Goal: Information Seeking & Learning: Learn about a topic

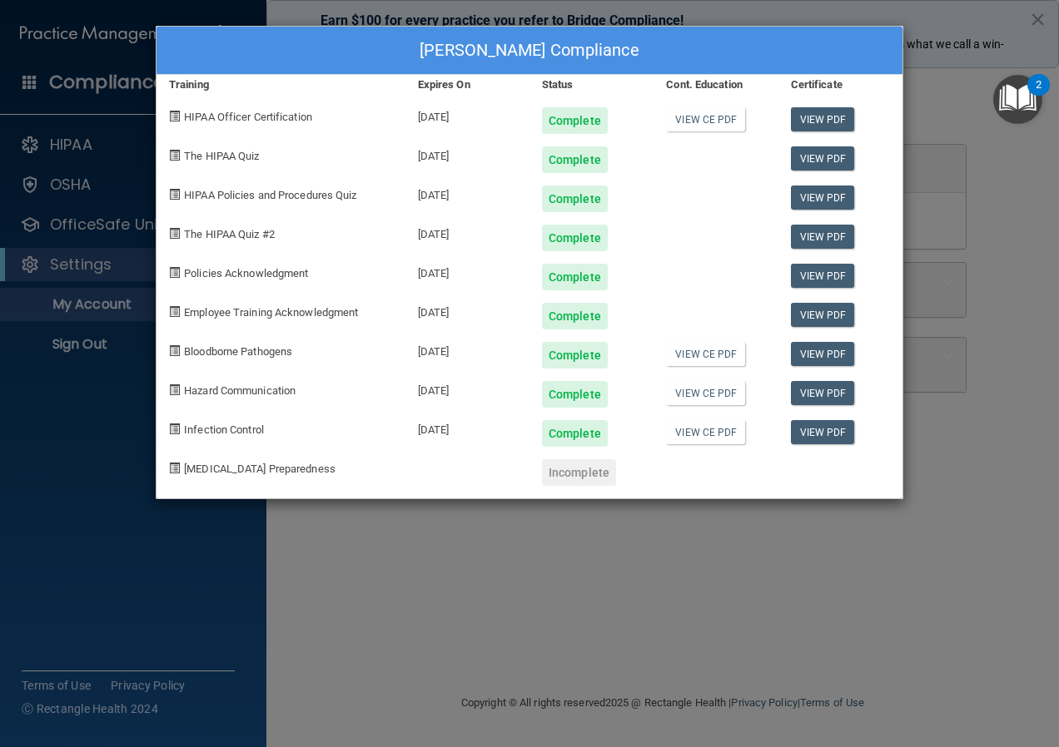
click at [592, 517] on div "[PERSON_NAME] Compliance Training Expires On Status Cont. Education Certificate…" at bounding box center [529, 373] width 1059 height 747
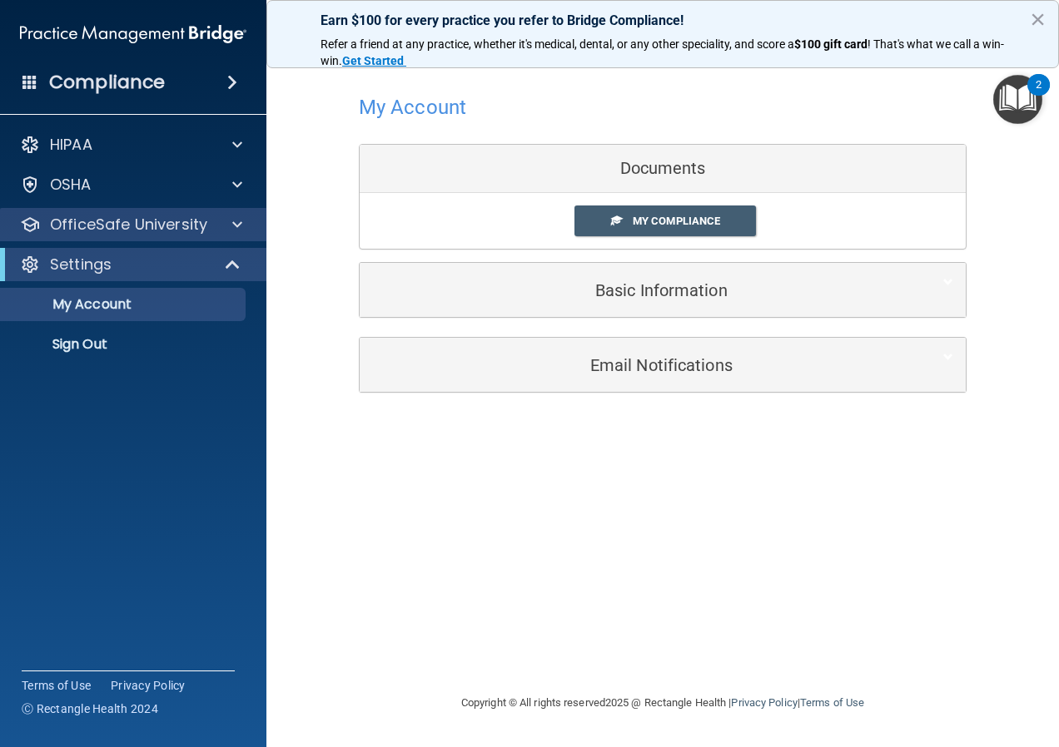
click at [130, 239] on div "OfficeSafe University" at bounding box center [133, 224] width 267 height 33
click at [167, 213] on div "OfficeSafe University" at bounding box center [133, 224] width 267 height 33
click at [241, 219] on span at bounding box center [237, 225] width 10 height 20
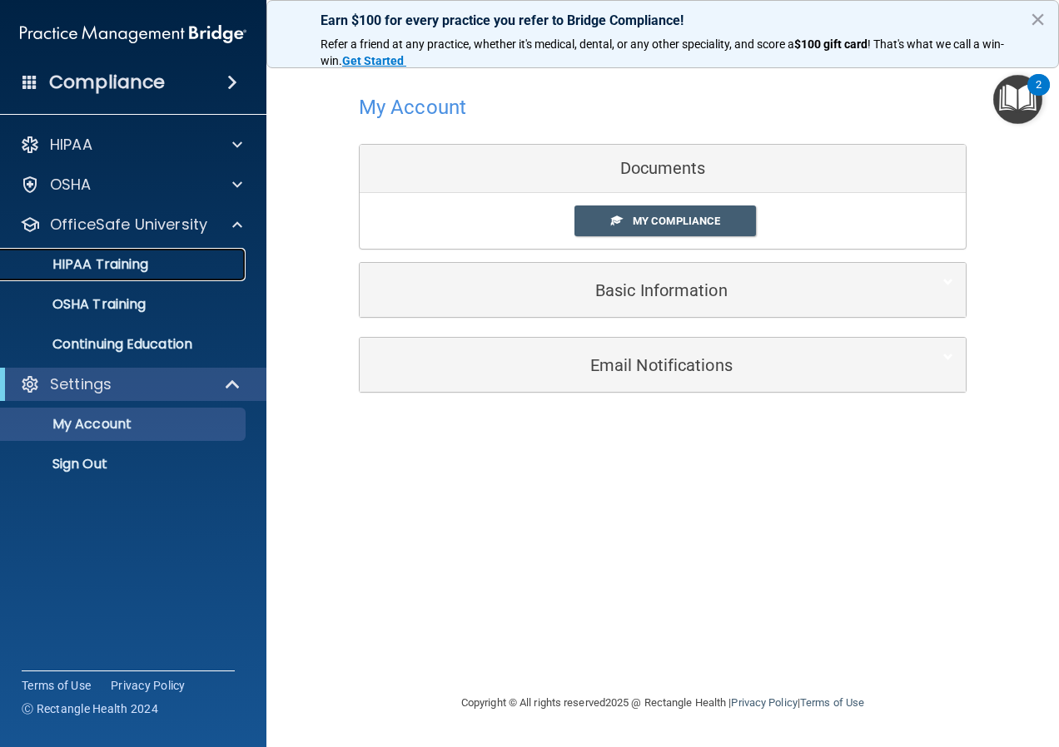
click at [129, 270] on p "HIPAA Training" at bounding box center [79, 264] width 137 height 17
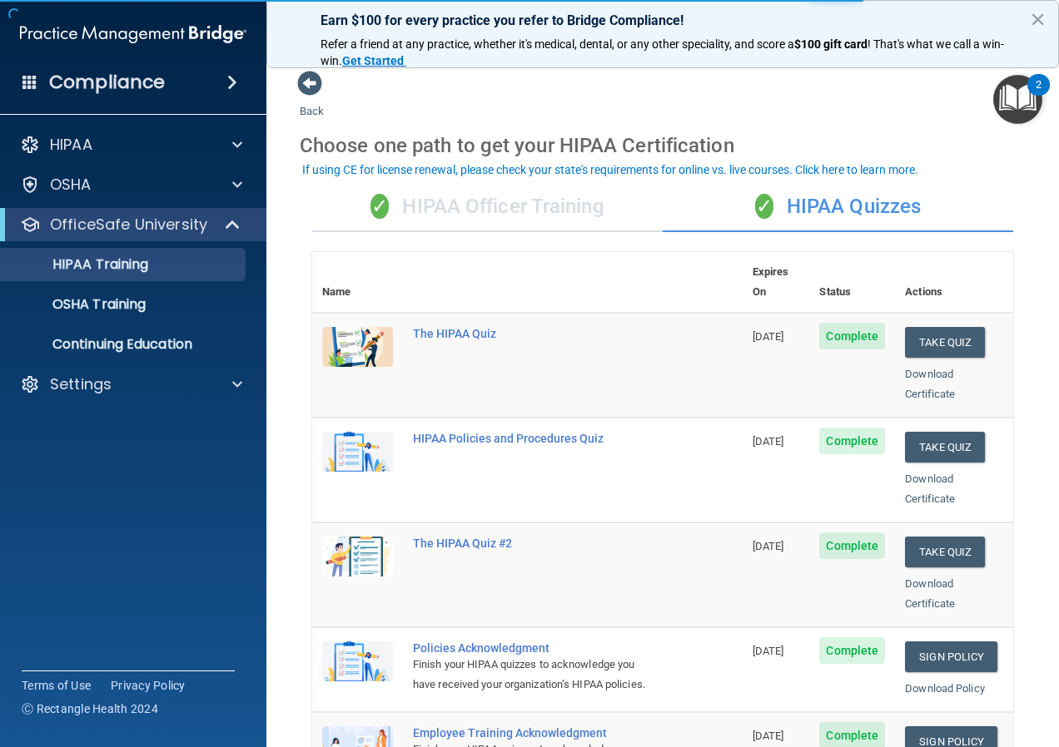
click at [502, 207] on div "✓ HIPAA Officer Training" at bounding box center [487, 207] width 350 height 50
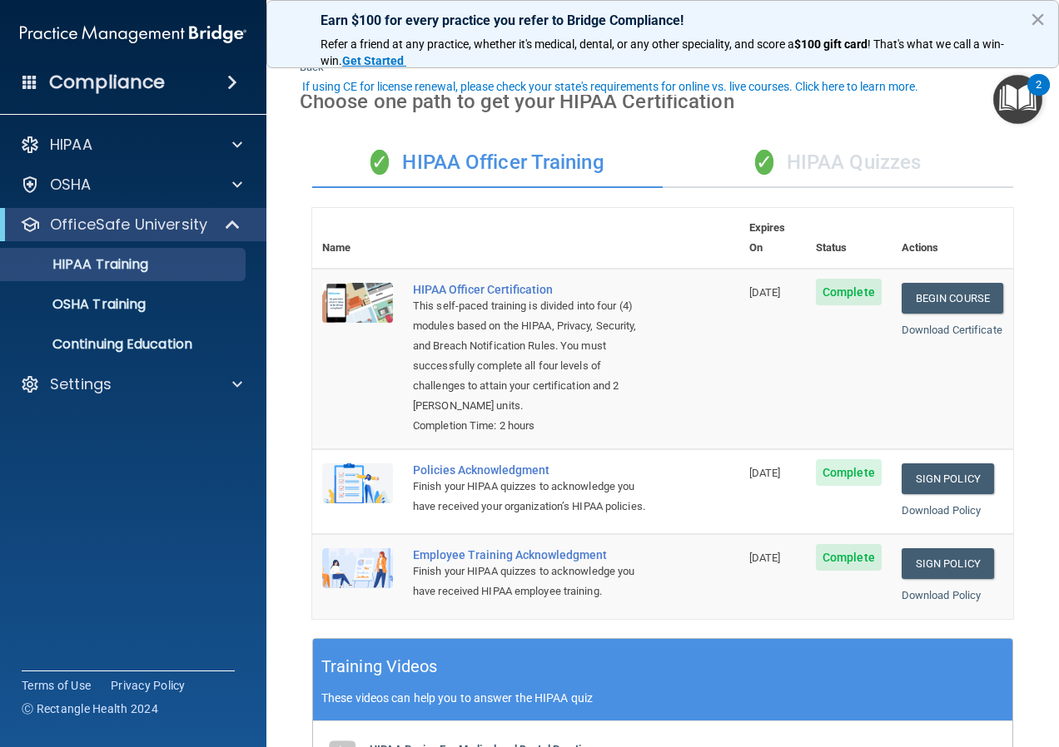
scroll to position [83, 0]
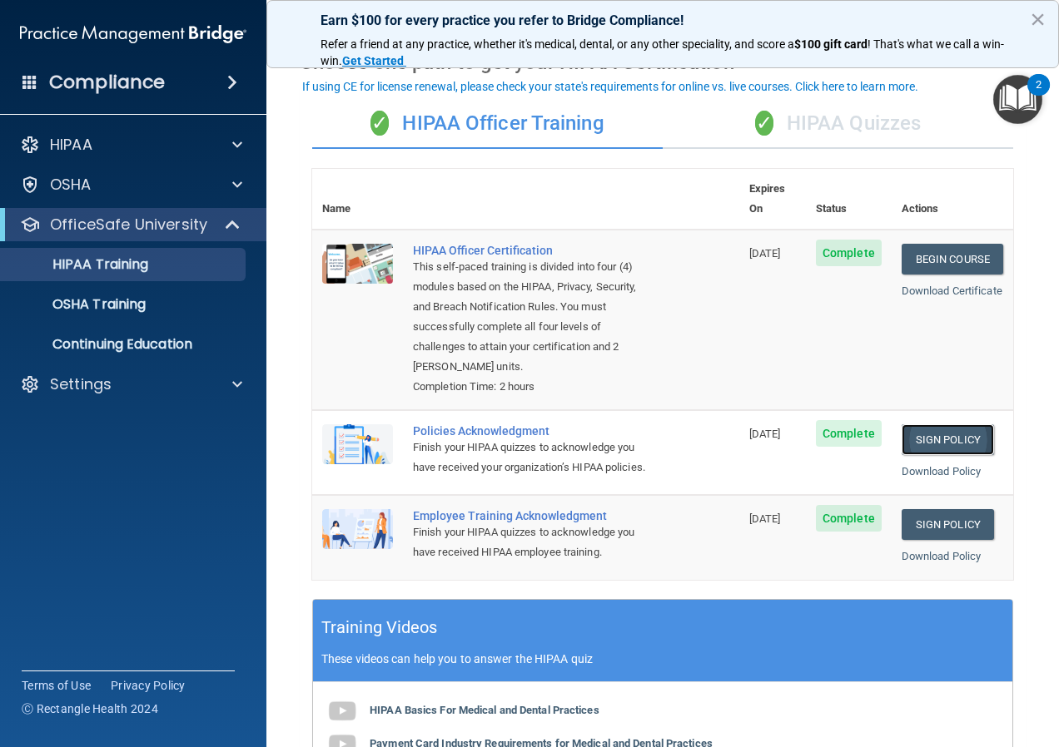
click at [927, 424] on link "Sign Policy" at bounding box center [947, 439] width 92 height 31
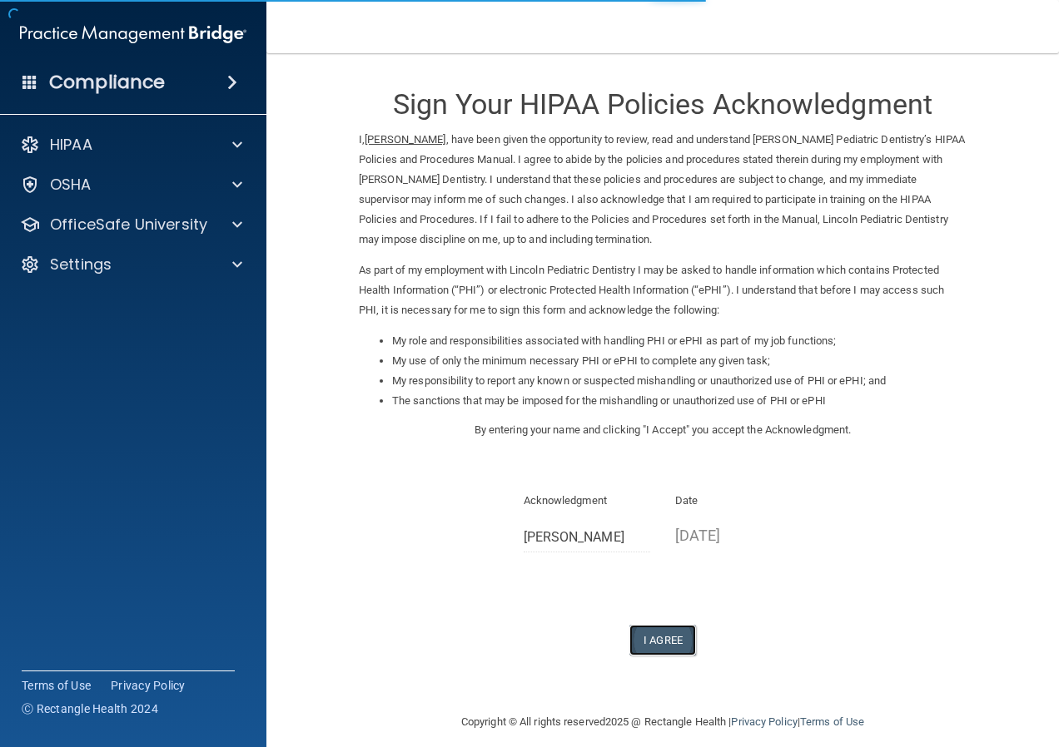
click at [665, 632] on button "I Agree" at bounding box center [662, 640] width 67 height 31
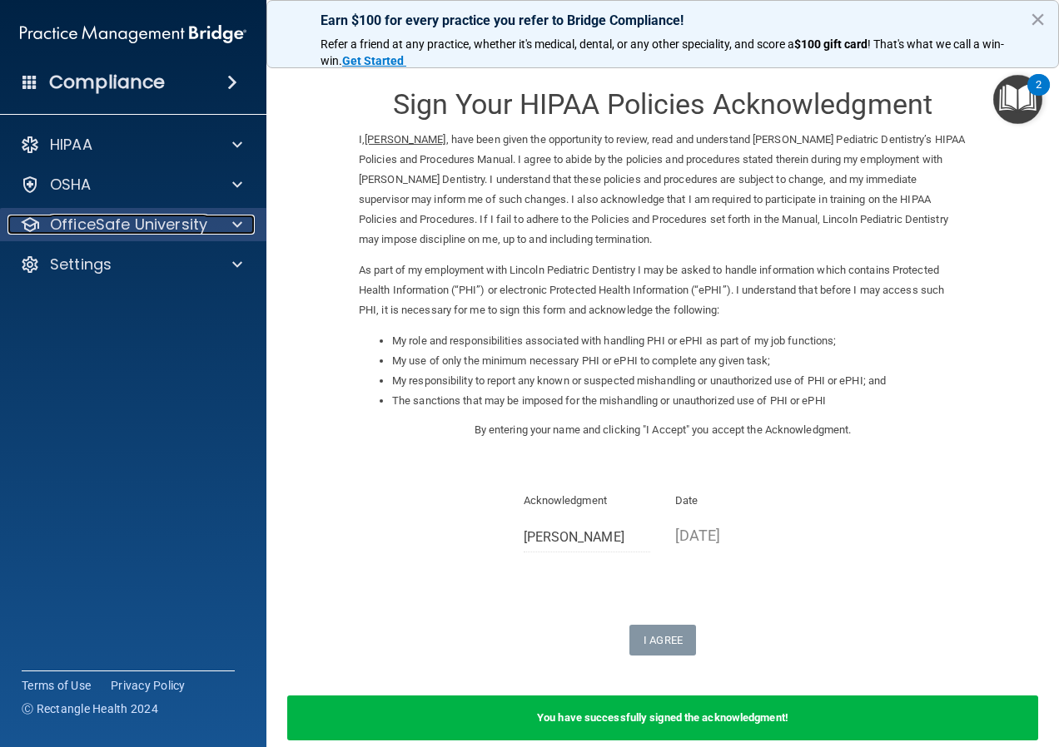
click at [141, 226] on p "OfficeSafe University" at bounding box center [128, 225] width 157 height 20
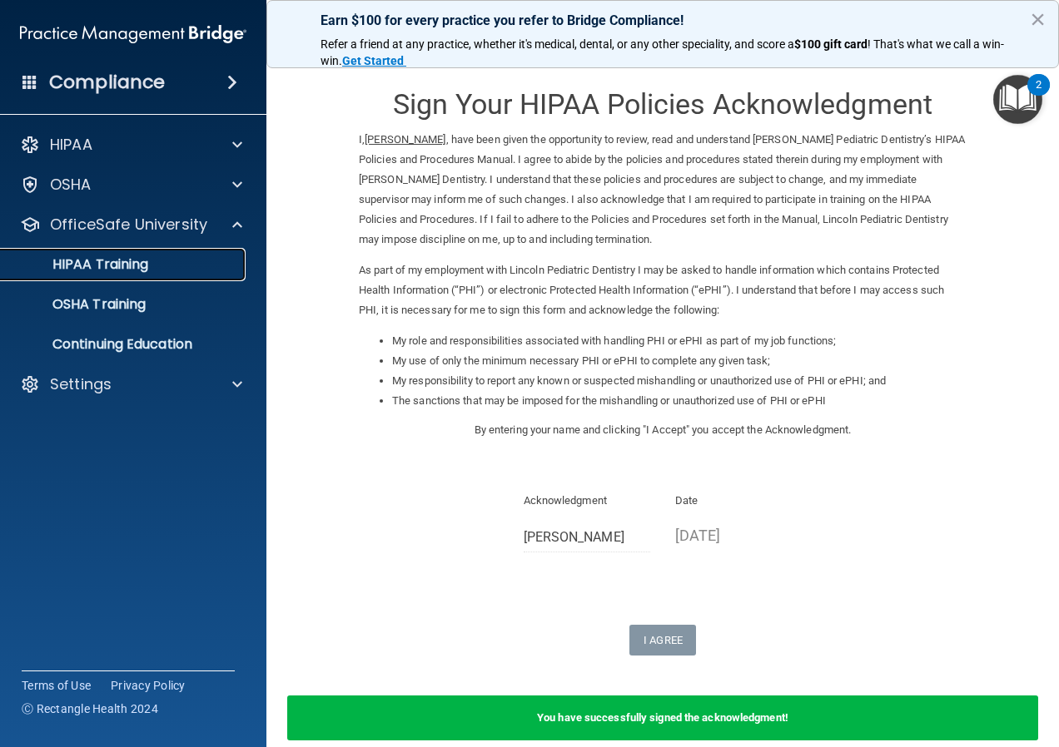
click at [121, 274] on link "HIPAA Training" at bounding box center [114, 264] width 262 height 33
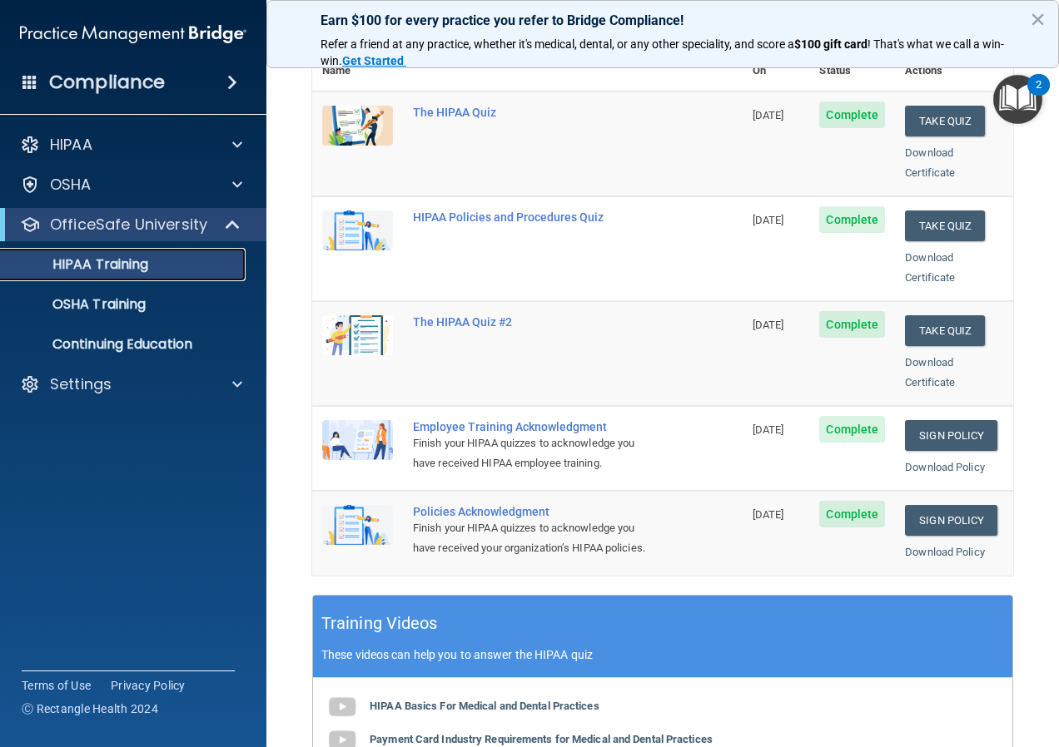
scroll to position [250, 0]
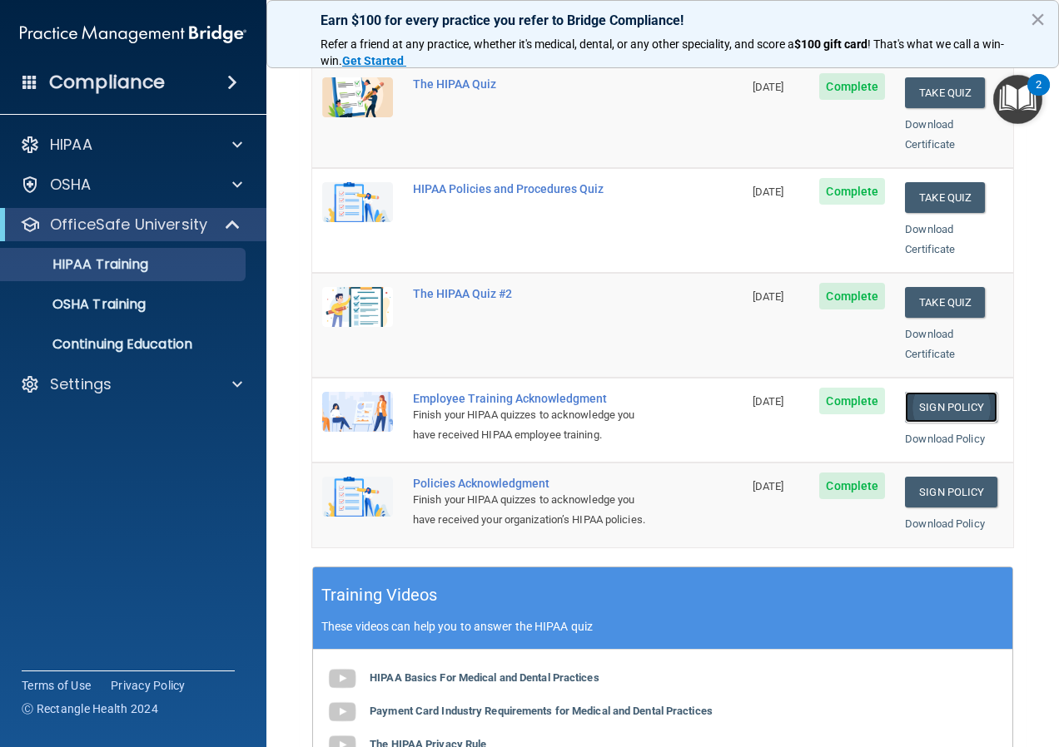
click at [939, 392] on link "Sign Policy" at bounding box center [951, 407] width 92 height 31
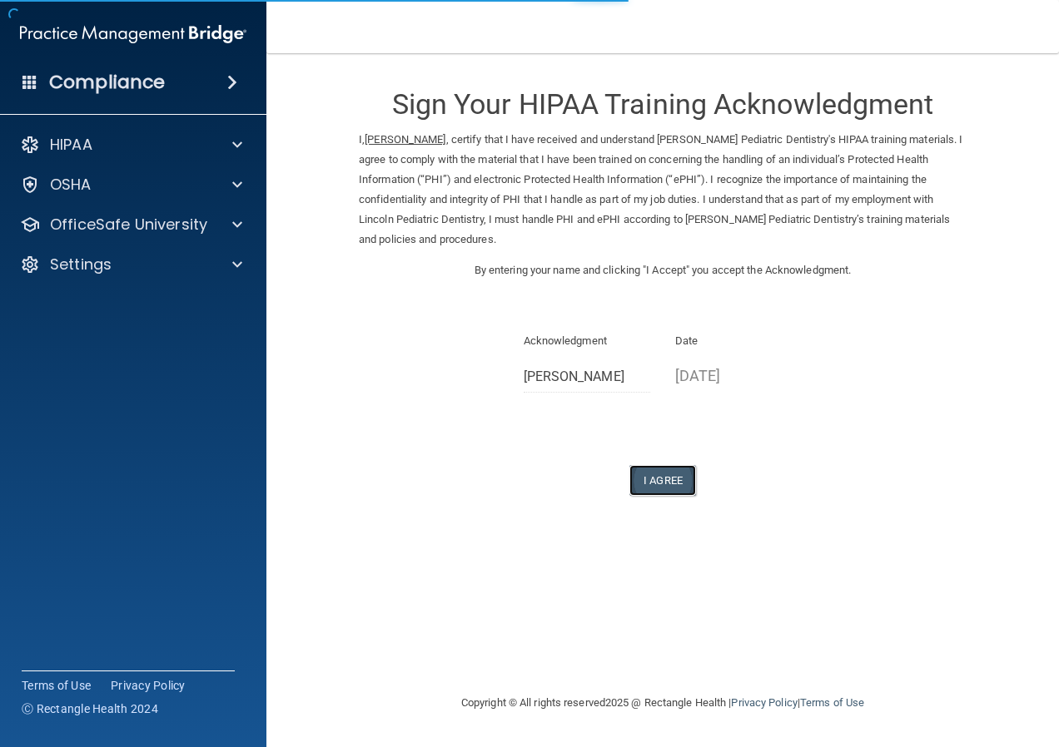
click at [659, 486] on button "I Agree" at bounding box center [662, 480] width 67 height 31
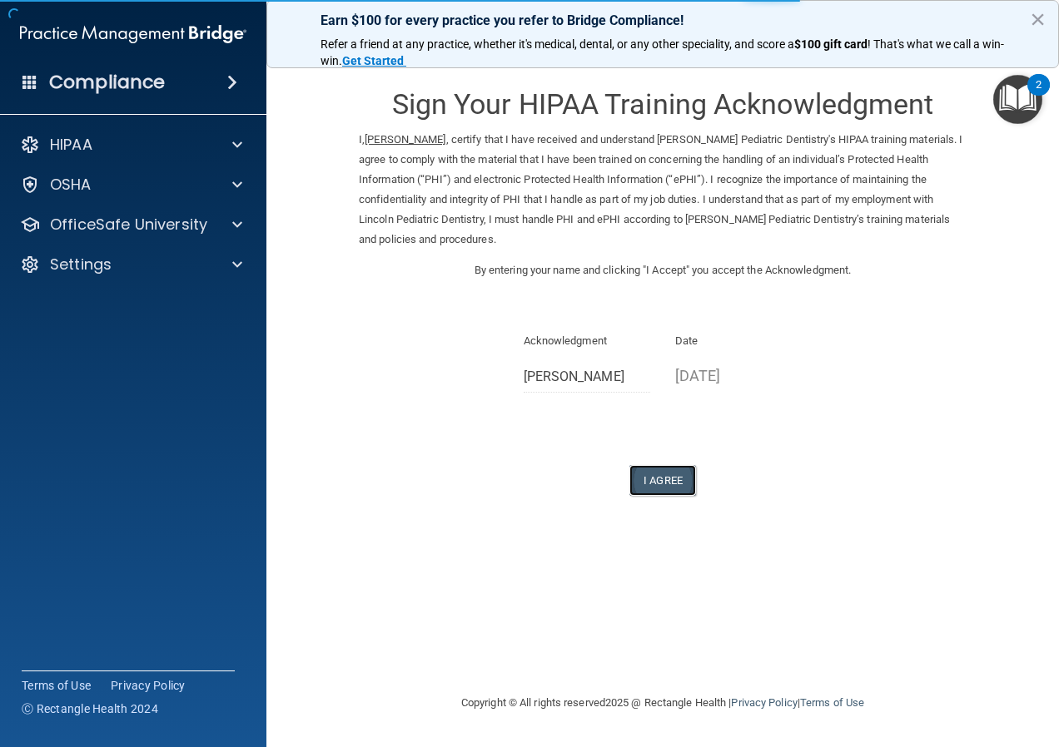
click at [655, 486] on button "I Agree" at bounding box center [662, 480] width 67 height 31
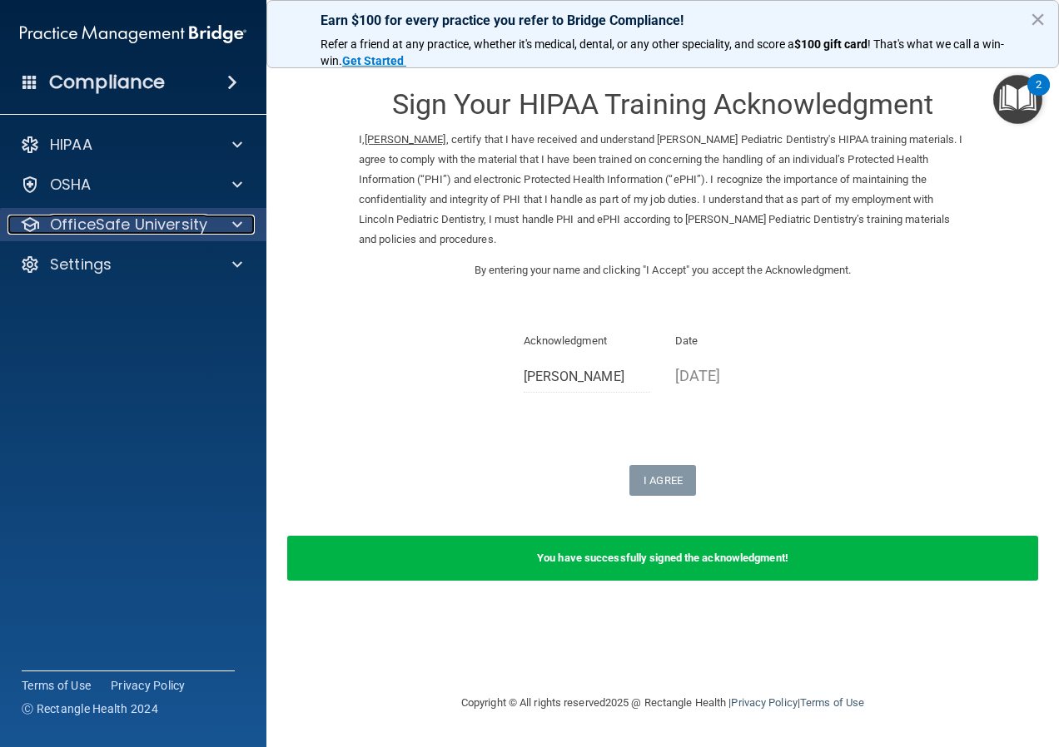
click at [124, 228] on p "OfficeSafe University" at bounding box center [128, 225] width 157 height 20
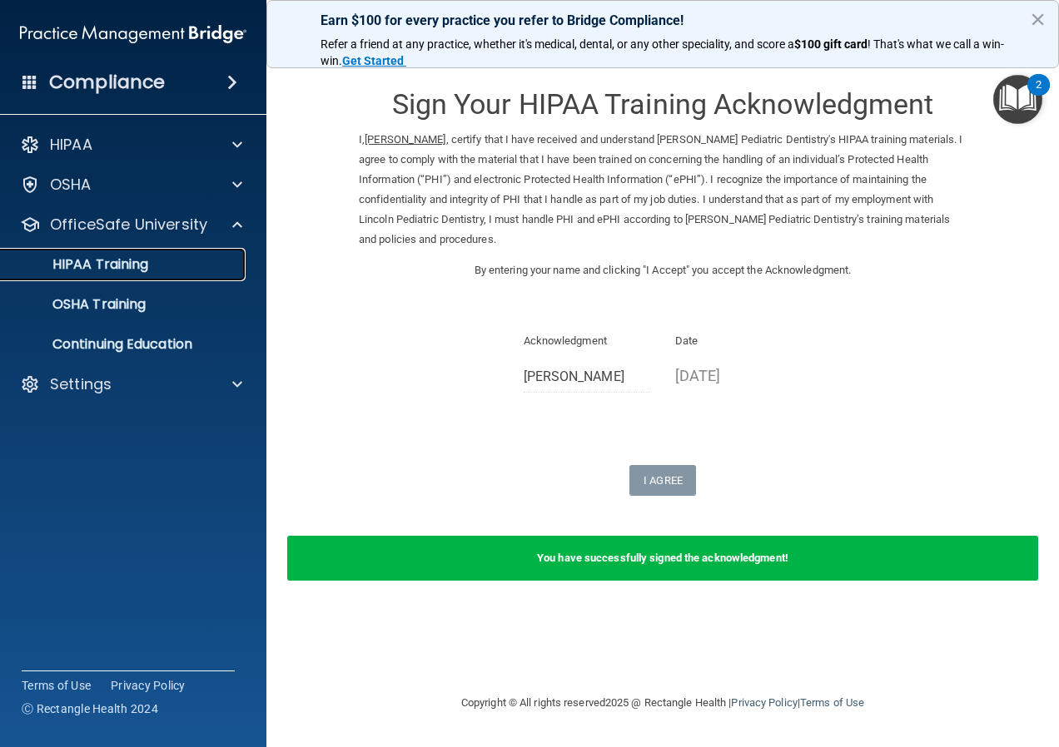
click at [146, 263] on p "HIPAA Training" at bounding box center [79, 264] width 137 height 17
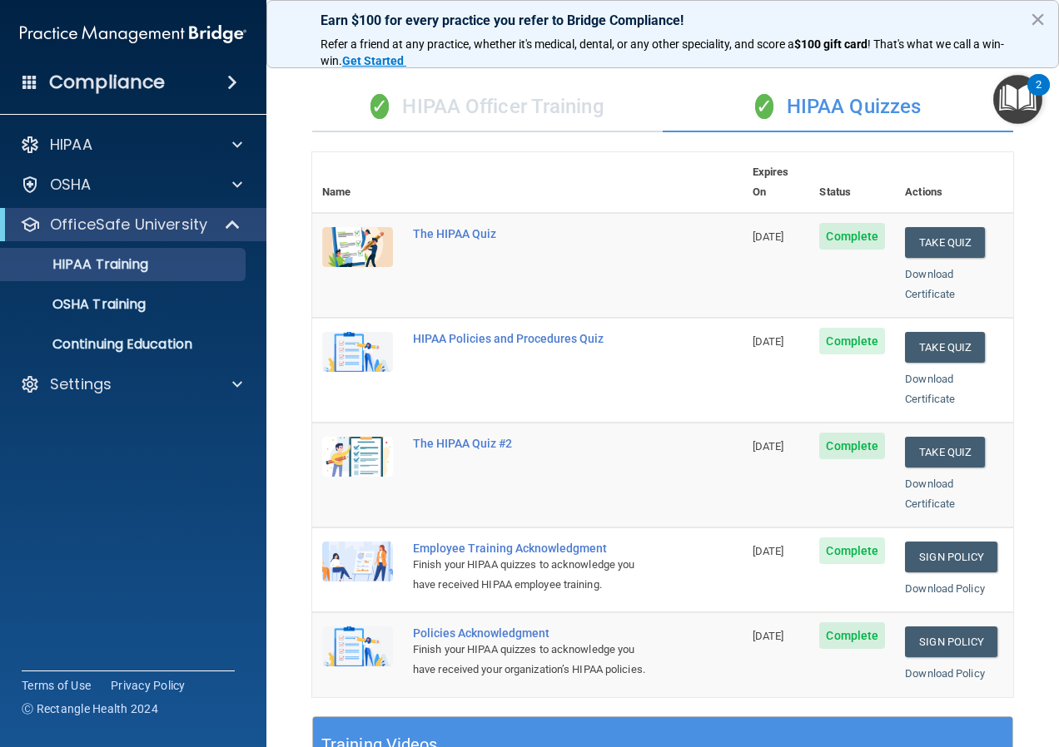
scroll to position [83, 0]
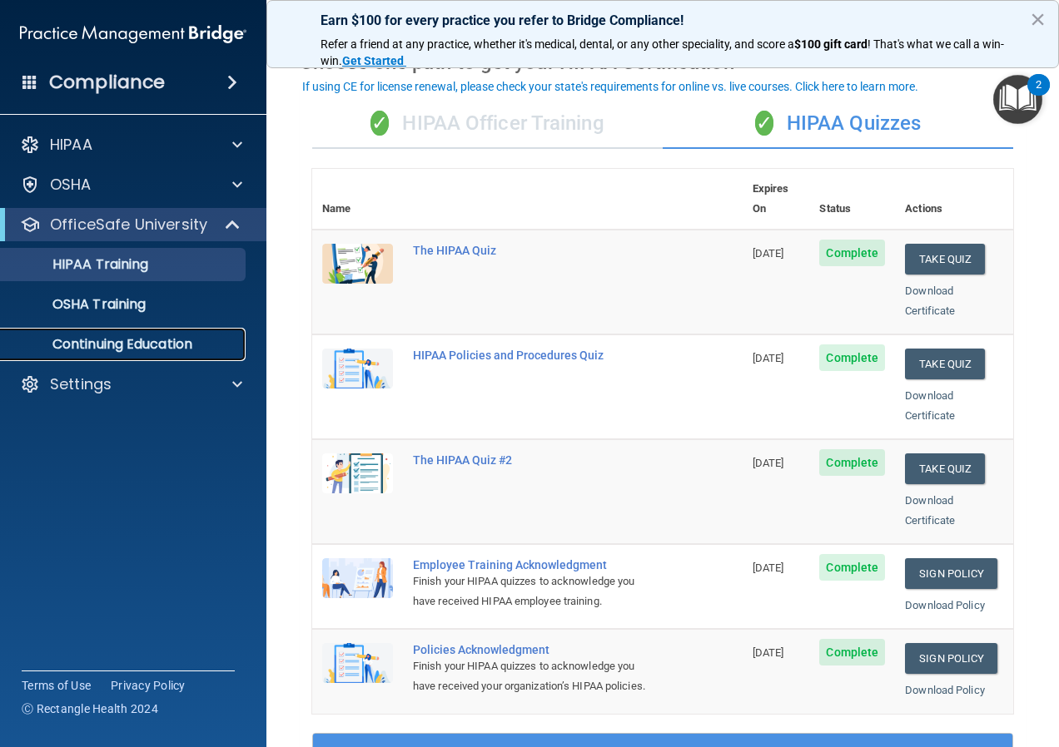
click at [168, 350] on p "Continuing Education" at bounding box center [124, 344] width 227 height 17
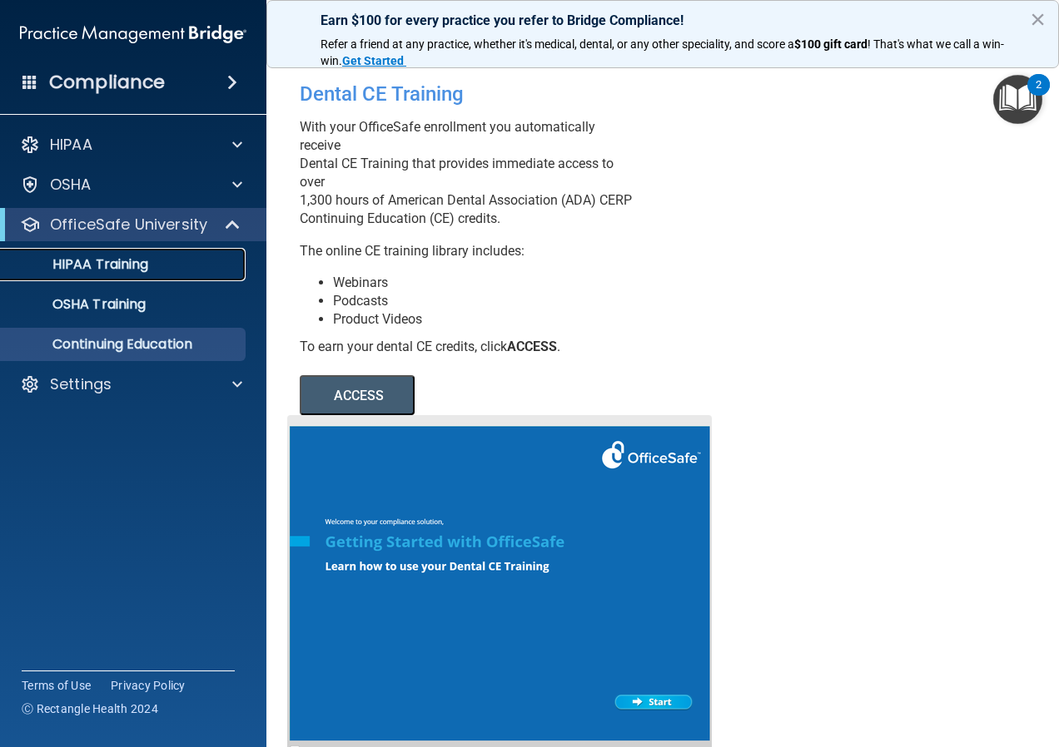
click at [108, 265] on p "HIPAA Training" at bounding box center [79, 264] width 137 height 17
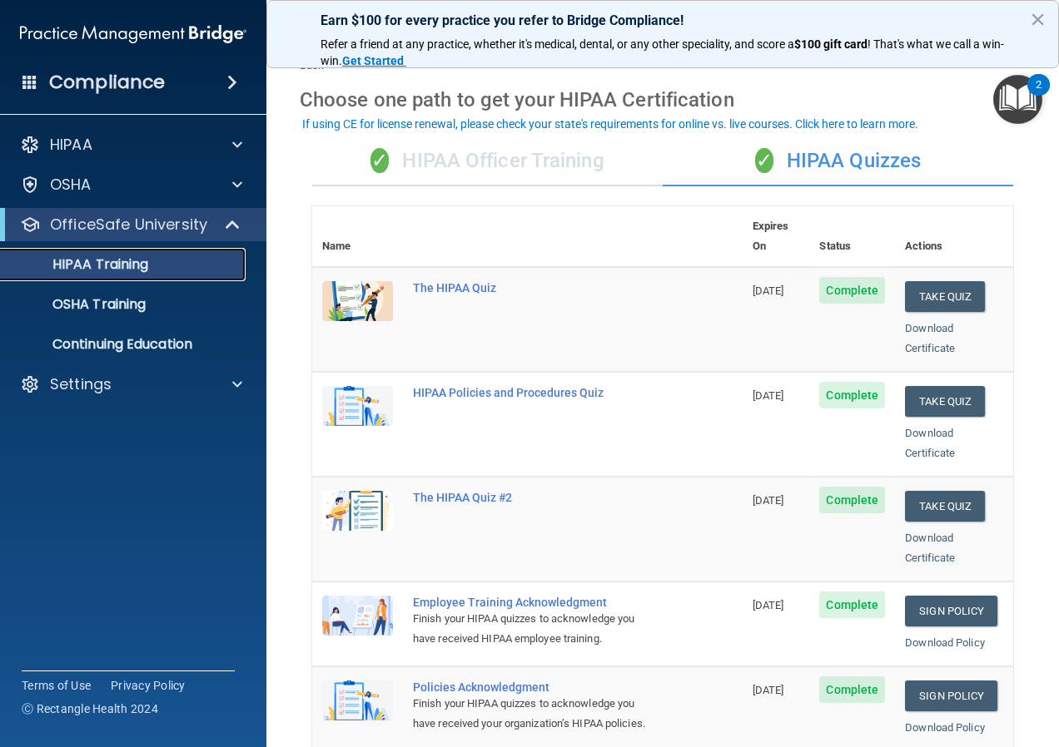
scroll to position [83, 0]
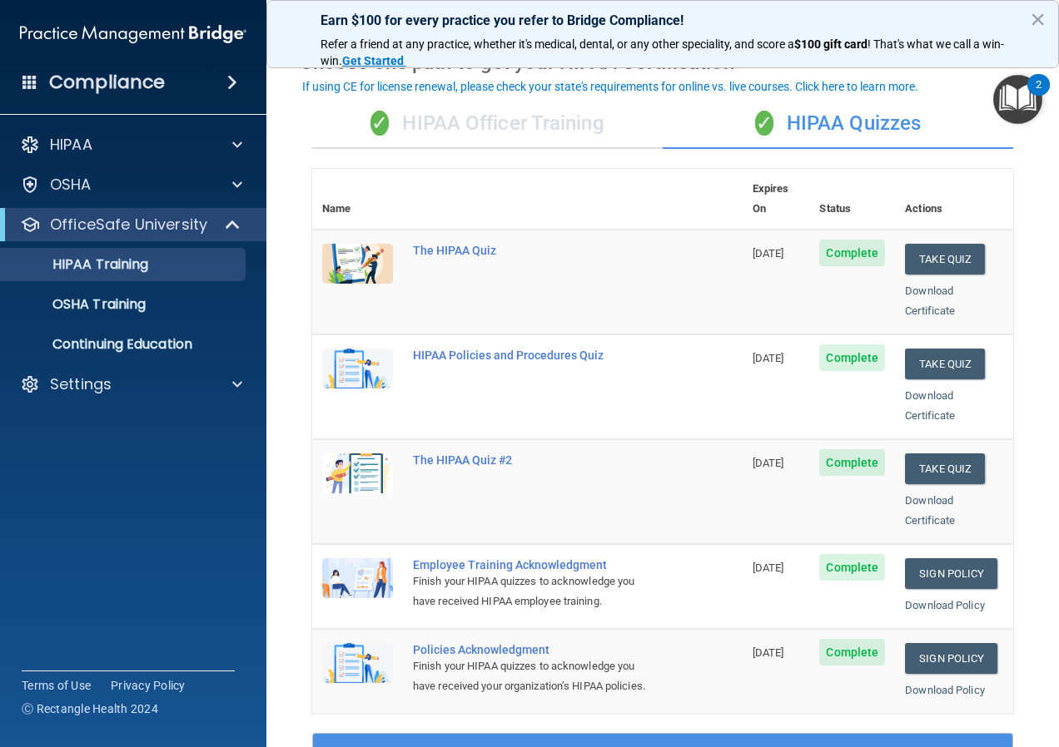
click at [564, 117] on div "✓ HIPAA Officer Training" at bounding box center [487, 124] width 350 height 50
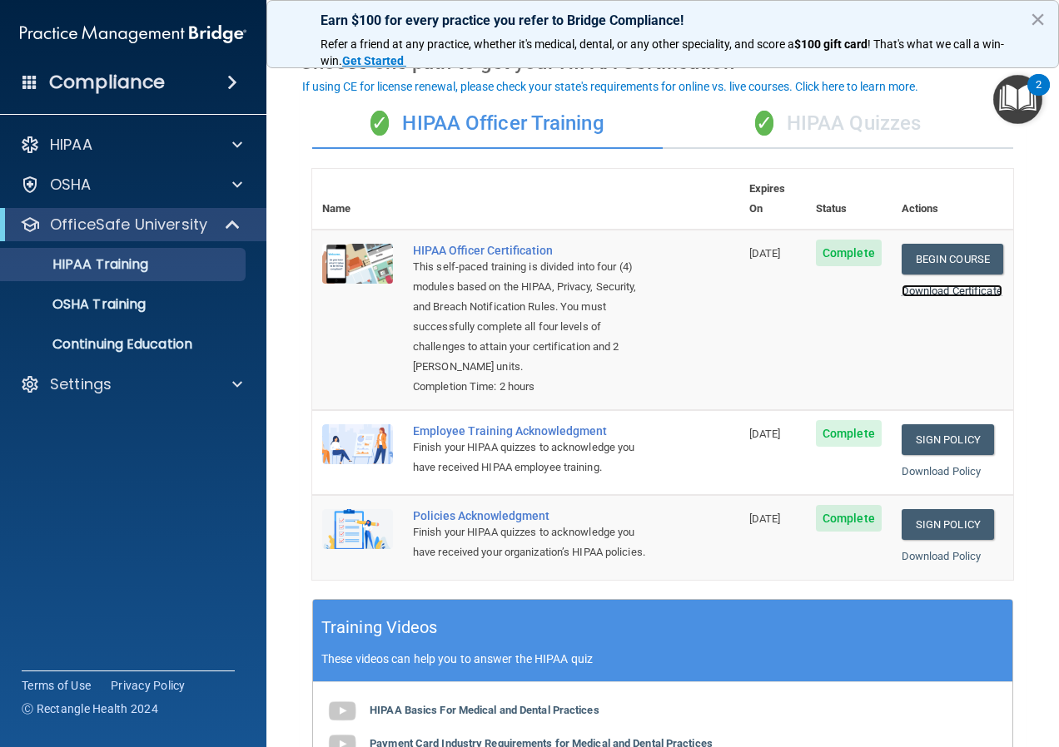
click at [922, 285] on link "Download Certificate" at bounding box center [951, 291] width 101 height 12
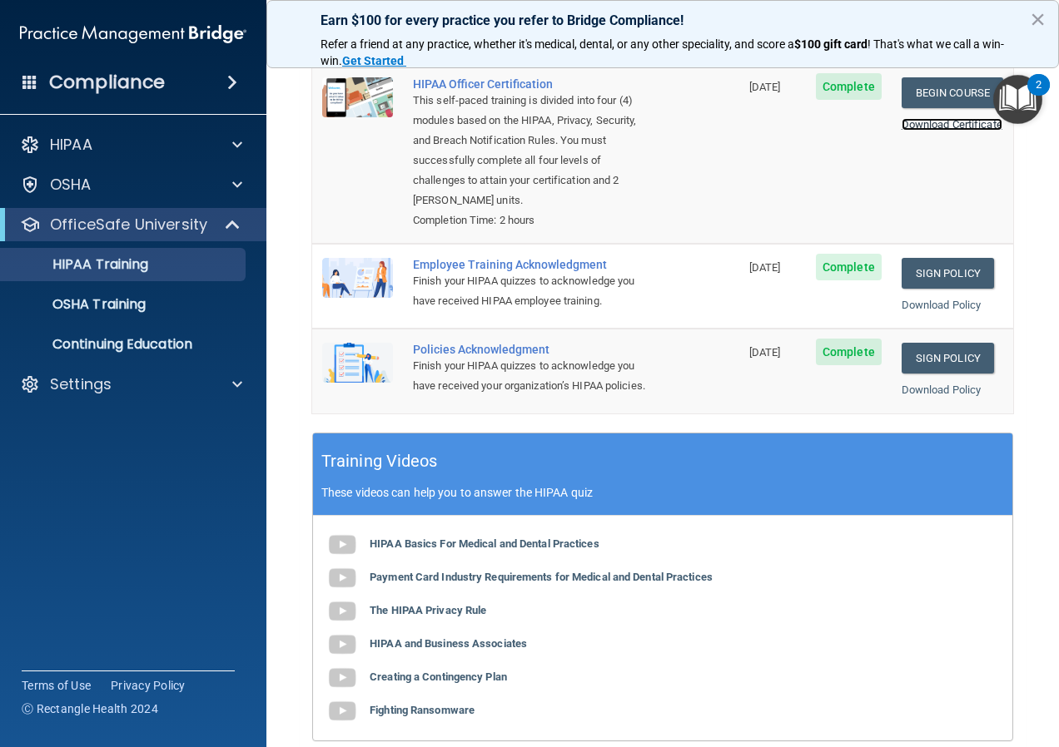
scroll to position [333, 0]
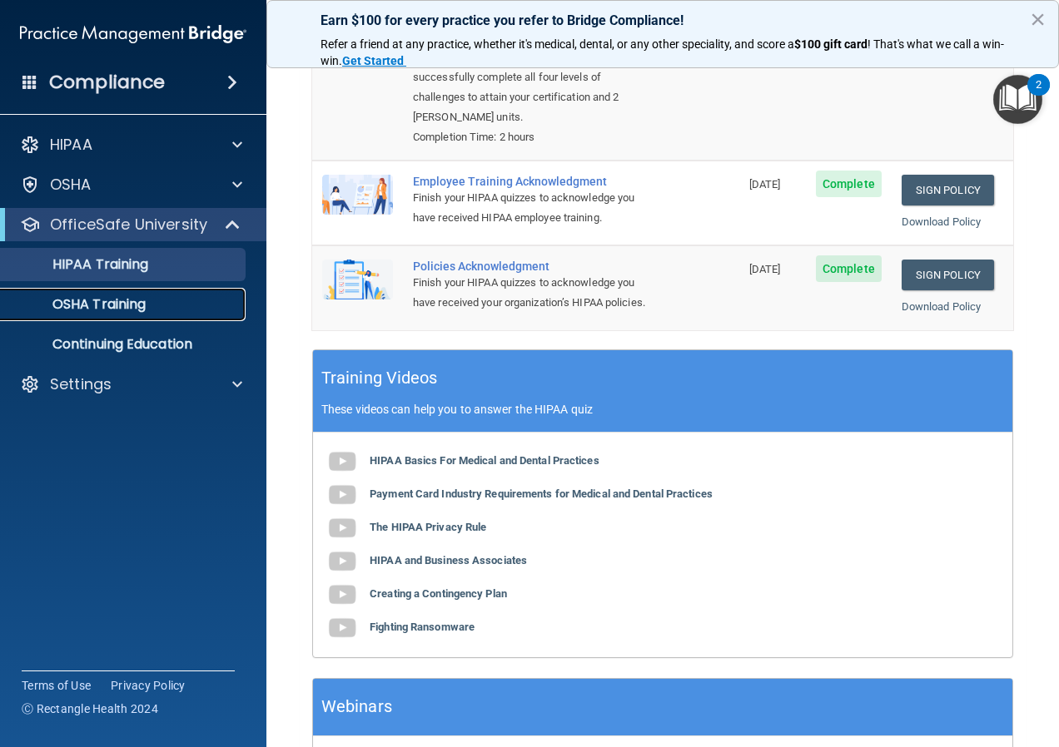
click at [77, 293] on link "OSHA Training" at bounding box center [114, 304] width 262 height 33
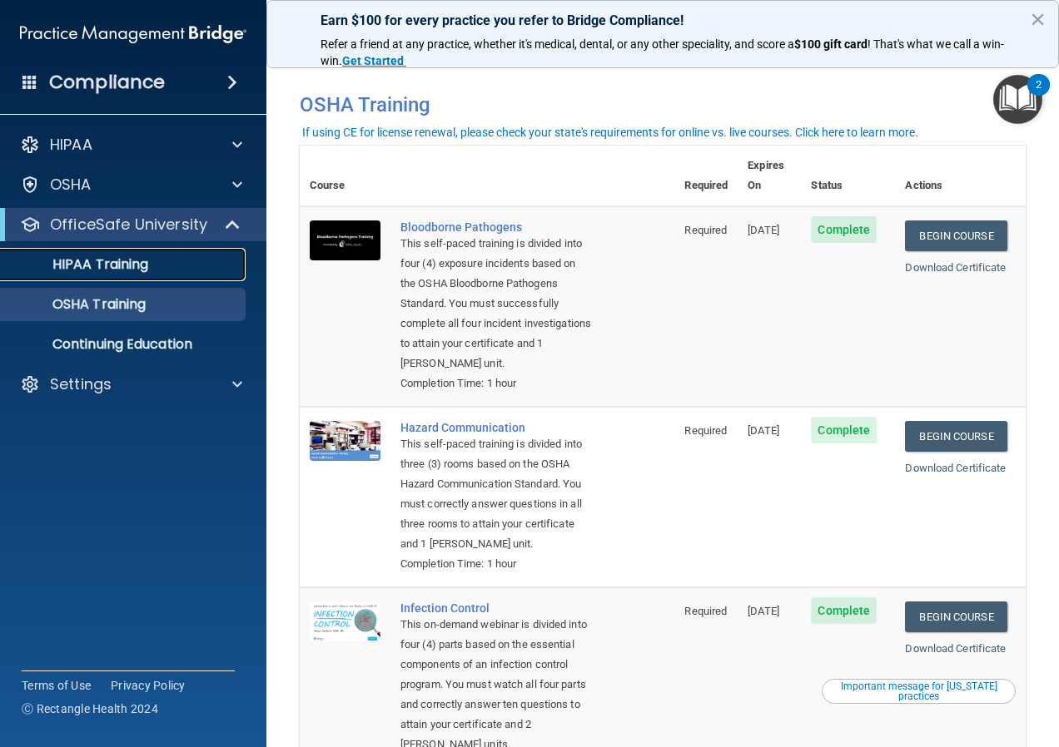
click at [101, 268] on p "HIPAA Training" at bounding box center [79, 264] width 137 height 17
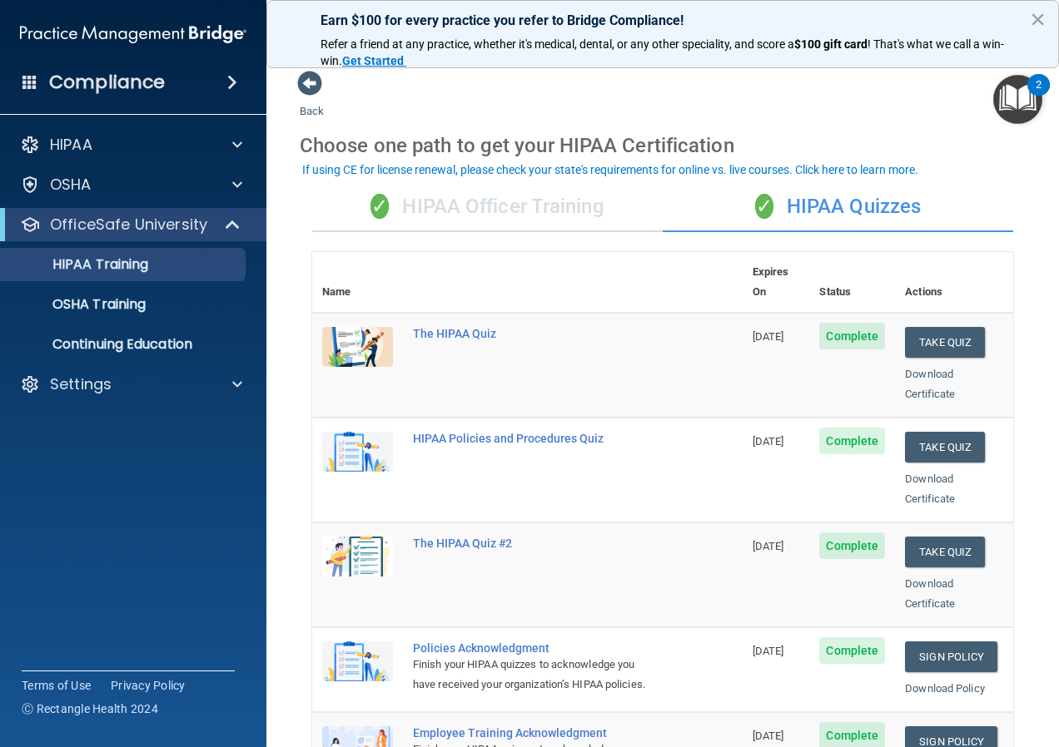
click at [528, 209] on div "✓ HIPAA Officer Training" at bounding box center [487, 207] width 350 height 50
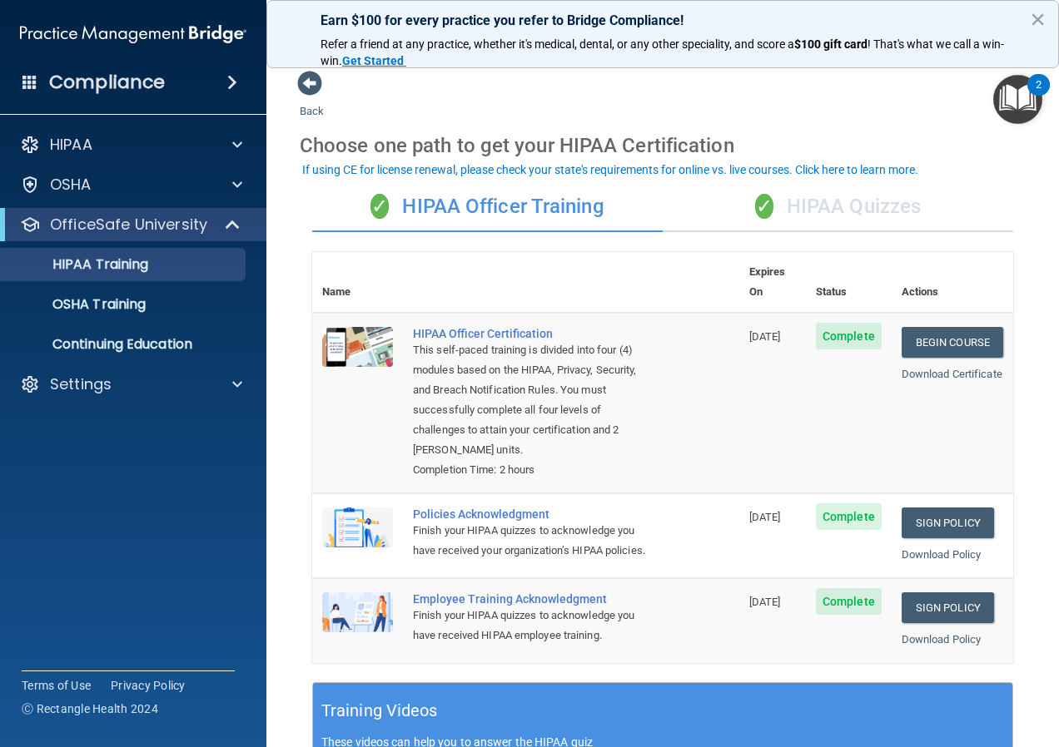
click at [838, 211] on div "✓ HIPAA Quizzes" at bounding box center [837, 207] width 350 height 50
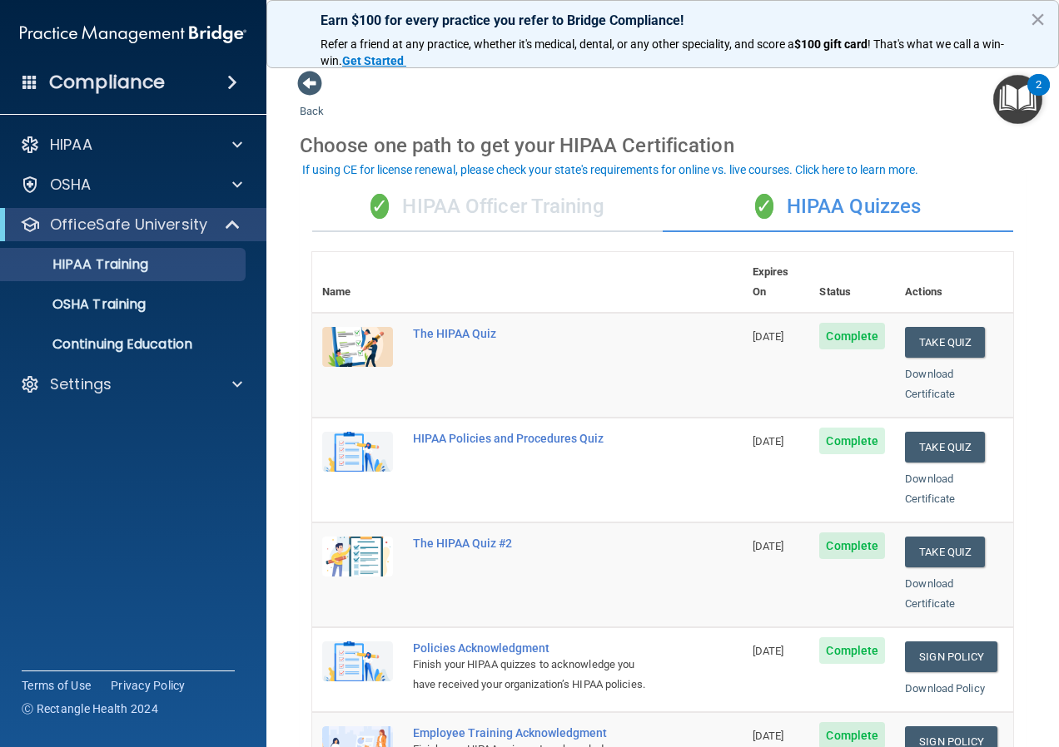
click at [522, 211] on div "✓ HIPAA Officer Training" at bounding box center [487, 207] width 350 height 50
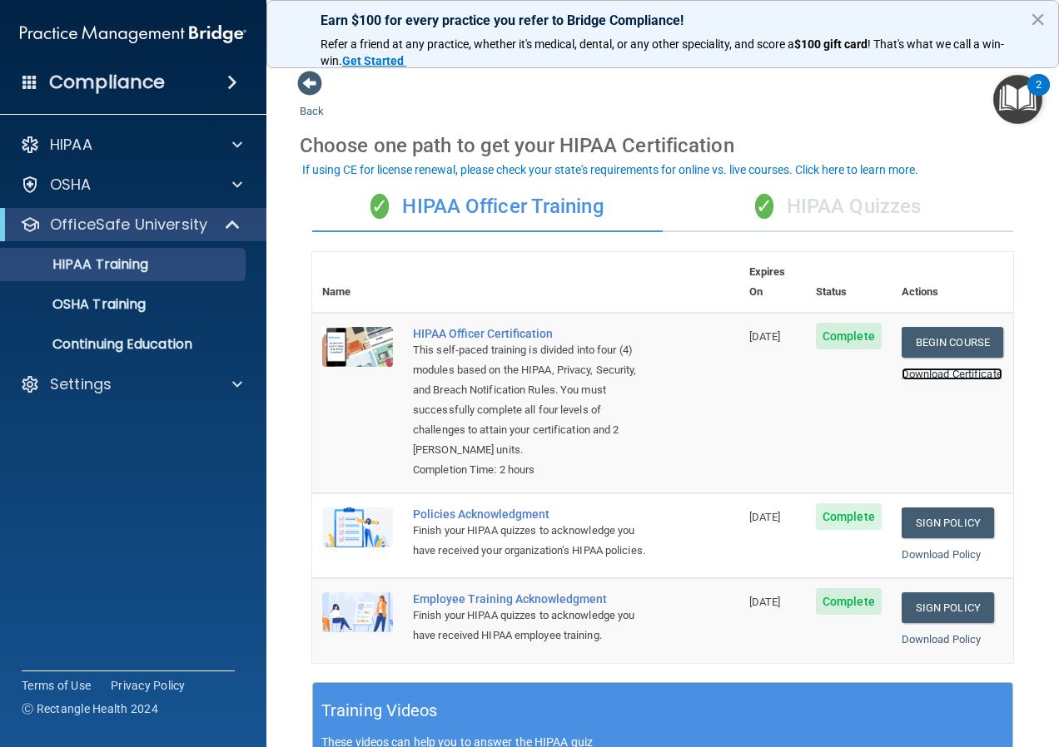
click at [936, 368] on link "Download Certificate" at bounding box center [951, 374] width 101 height 12
click at [505, 327] on div "HIPAA Officer Certification" at bounding box center [534, 333] width 243 height 13
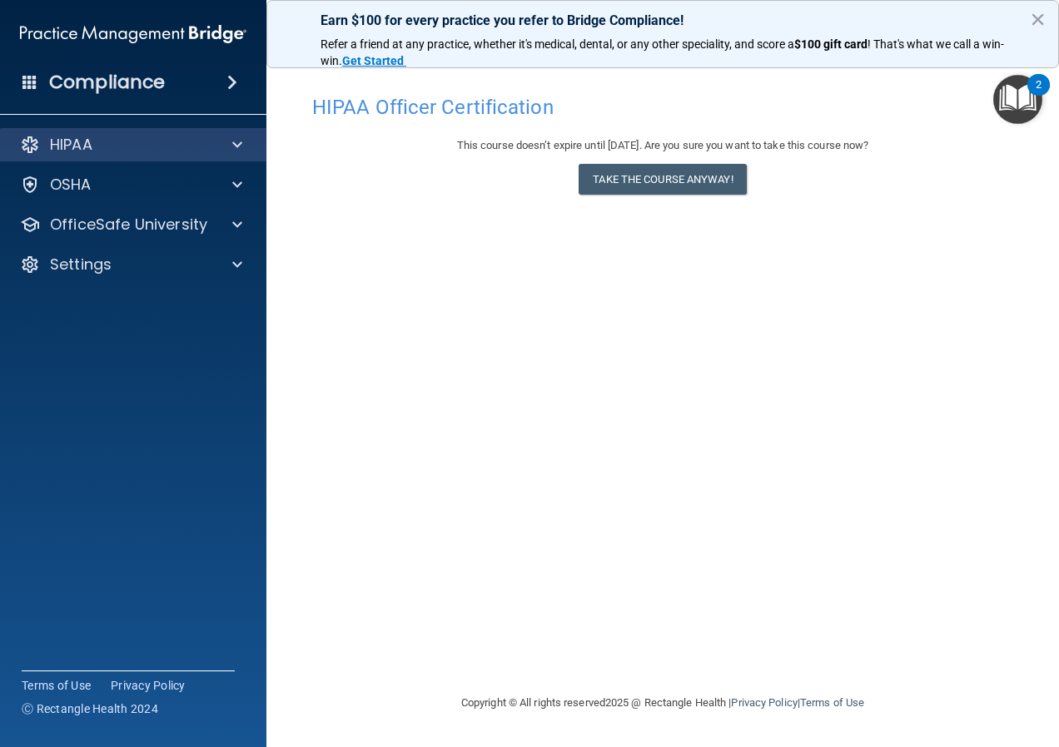
click at [42, 155] on div "HIPAA" at bounding box center [133, 144] width 267 height 33
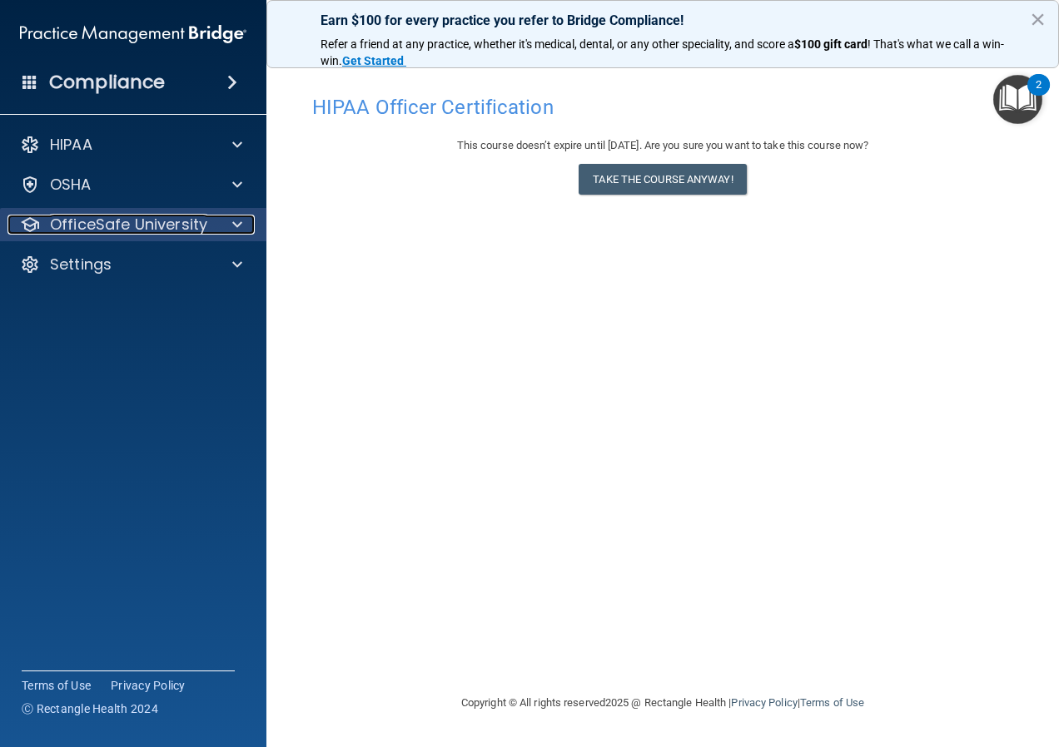
click at [94, 223] on p "OfficeSafe University" at bounding box center [128, 225] width 157 height 20
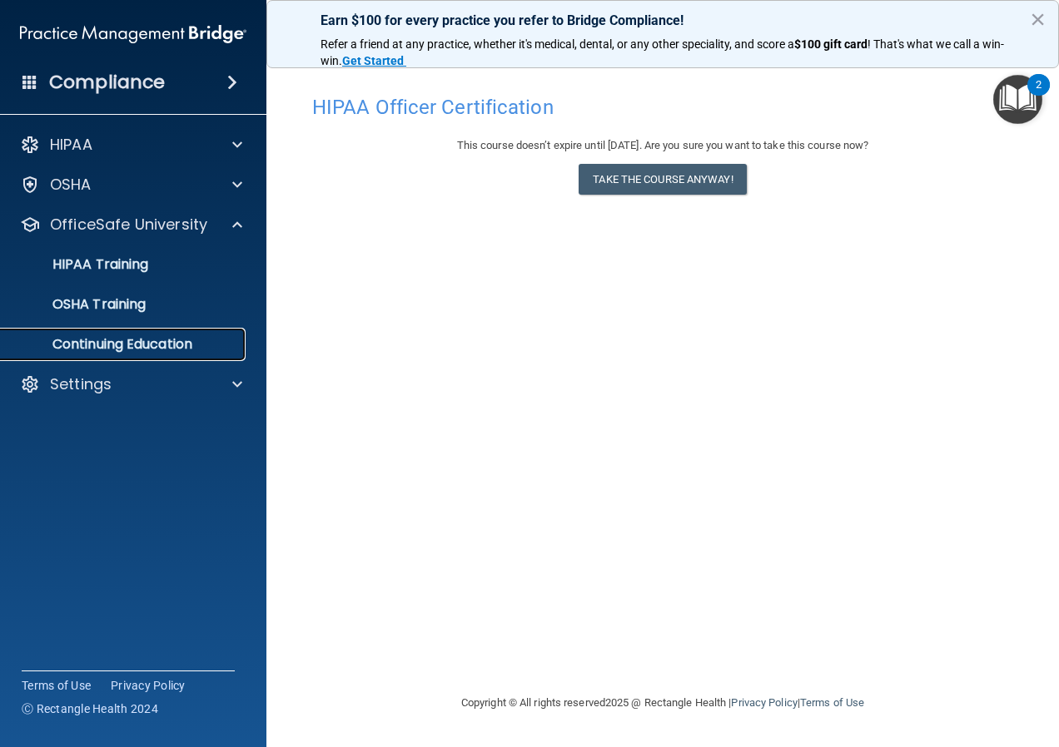
click at [125, 349] on p "Continuing Education" at bounding box center [124, 344] width 227 height 17
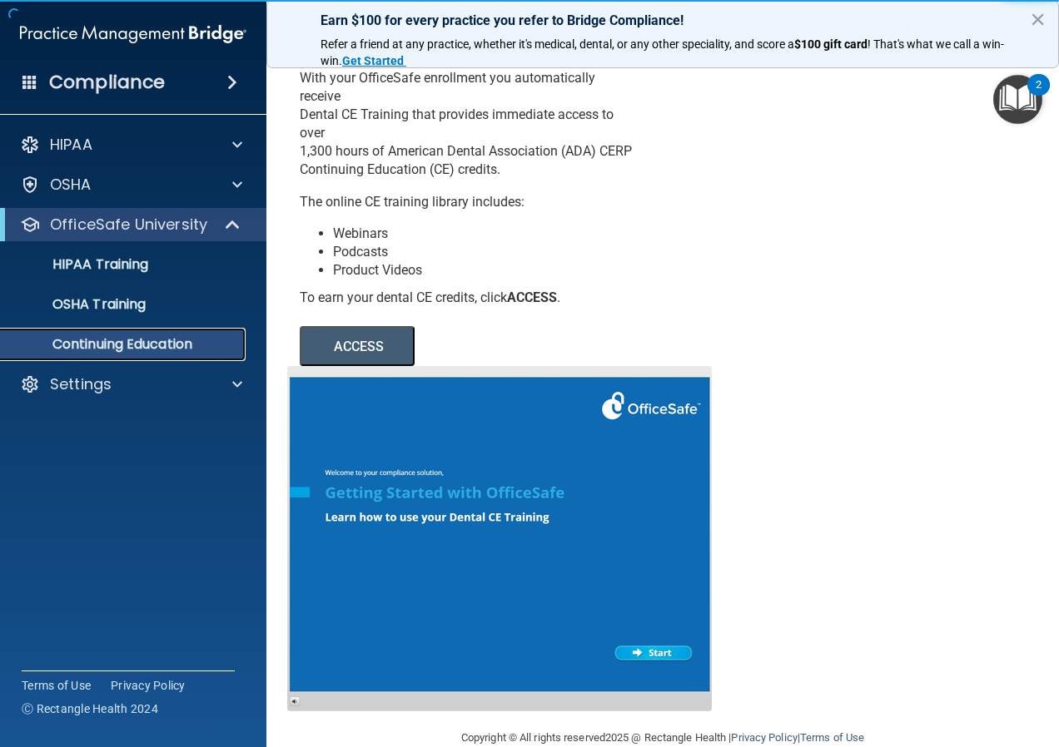
scroll to position [99, 0]
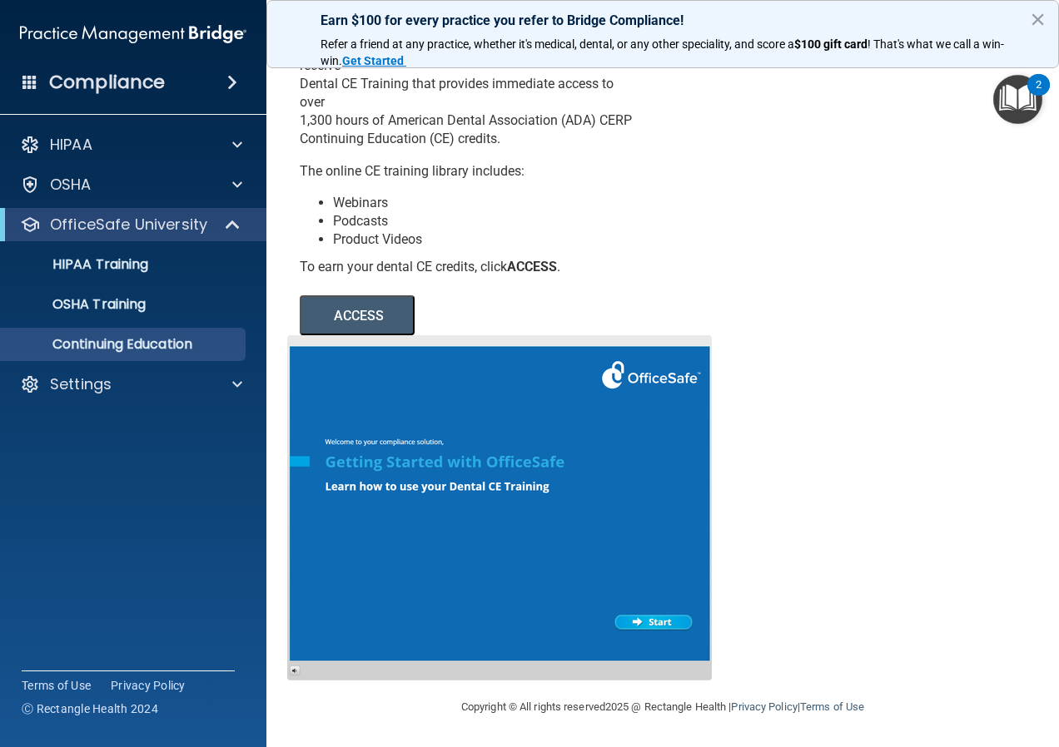
click at [384, 322] on button "ACCESS" at bounding box center [357, 315] width 115 height 40
